Goal: Task Accomplishment & Management: Use online tool/utility

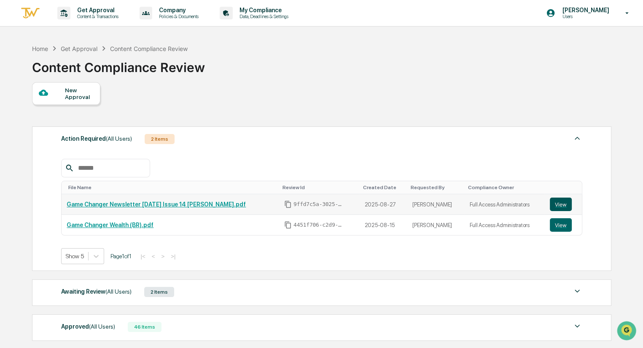
click at [426, 207] on button "View" at bounding box center [561, 204] width 22 height 13
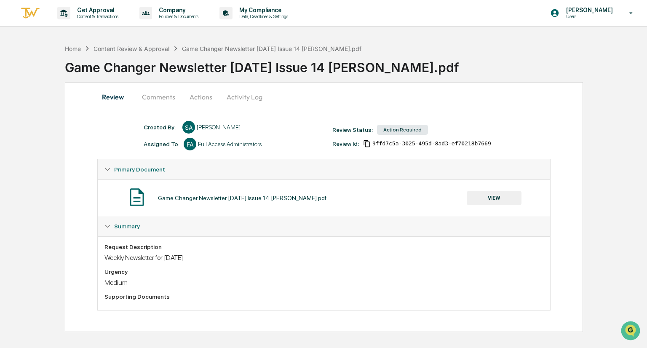
click at [204, 97] on button "Actions" at bounding box center [201, 97] width 38 height 20
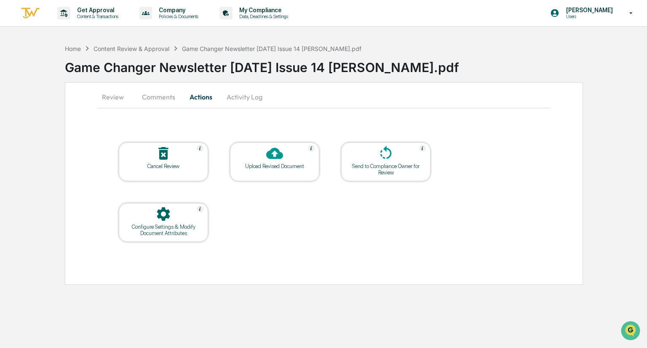
click at [274, 158] on icon at bounding box center [274, 153] width 17 height 11
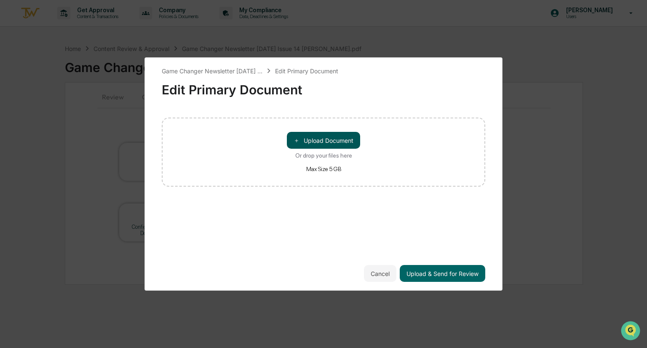
click at [306, 143] on button "＋ Upload Document" at bounding box center [323, 140] width 73 height 17
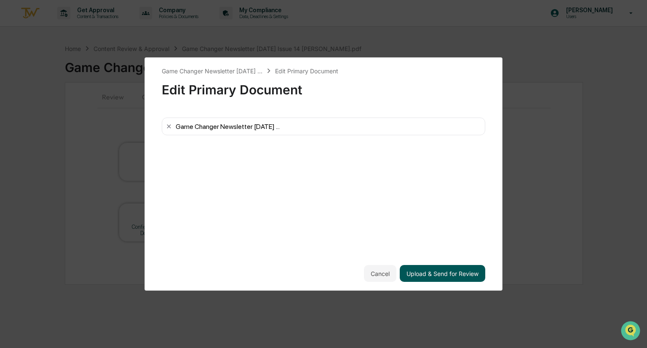
click at [433, 274] on button "Upload & Send for Review" at bounding box center [443, 273] width 86 height 17
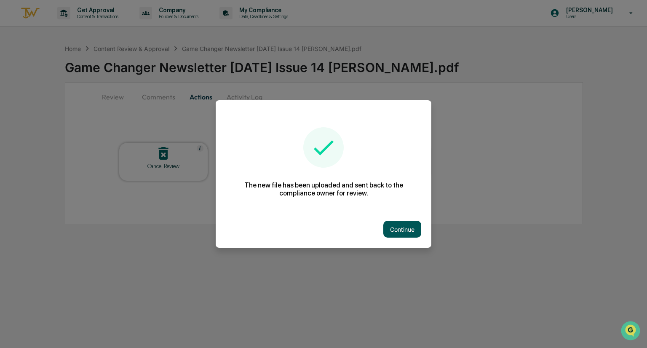
click at [406, 230] on button "Continue" at bounding box center [402, 229] width 38 height 17
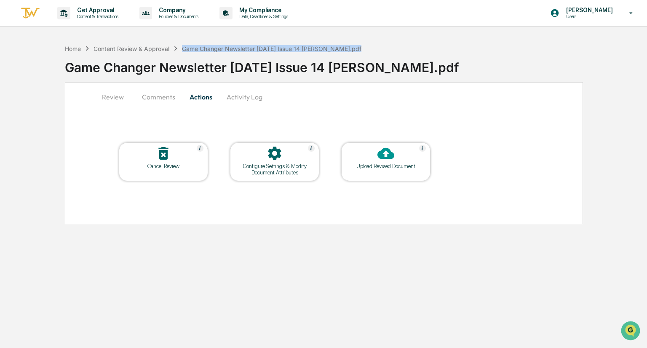
drag, startPoint x: 367, startPoint y: 48, endPoint x: 184, endPoint y: 49, distance: 182.9
click at [184, 49] on div "Home Content Review & Approval Game Changer Newsletter [DATE] Issue 14 [PERSON_…" at bounding box center [356, 61] width 582 height 35
copy div "Game Changer Newsletter [DATE] Issue 14 [PERSON_NAME].pdf"
